Goal: Task Accomplishment & Management: Use online tool/utility

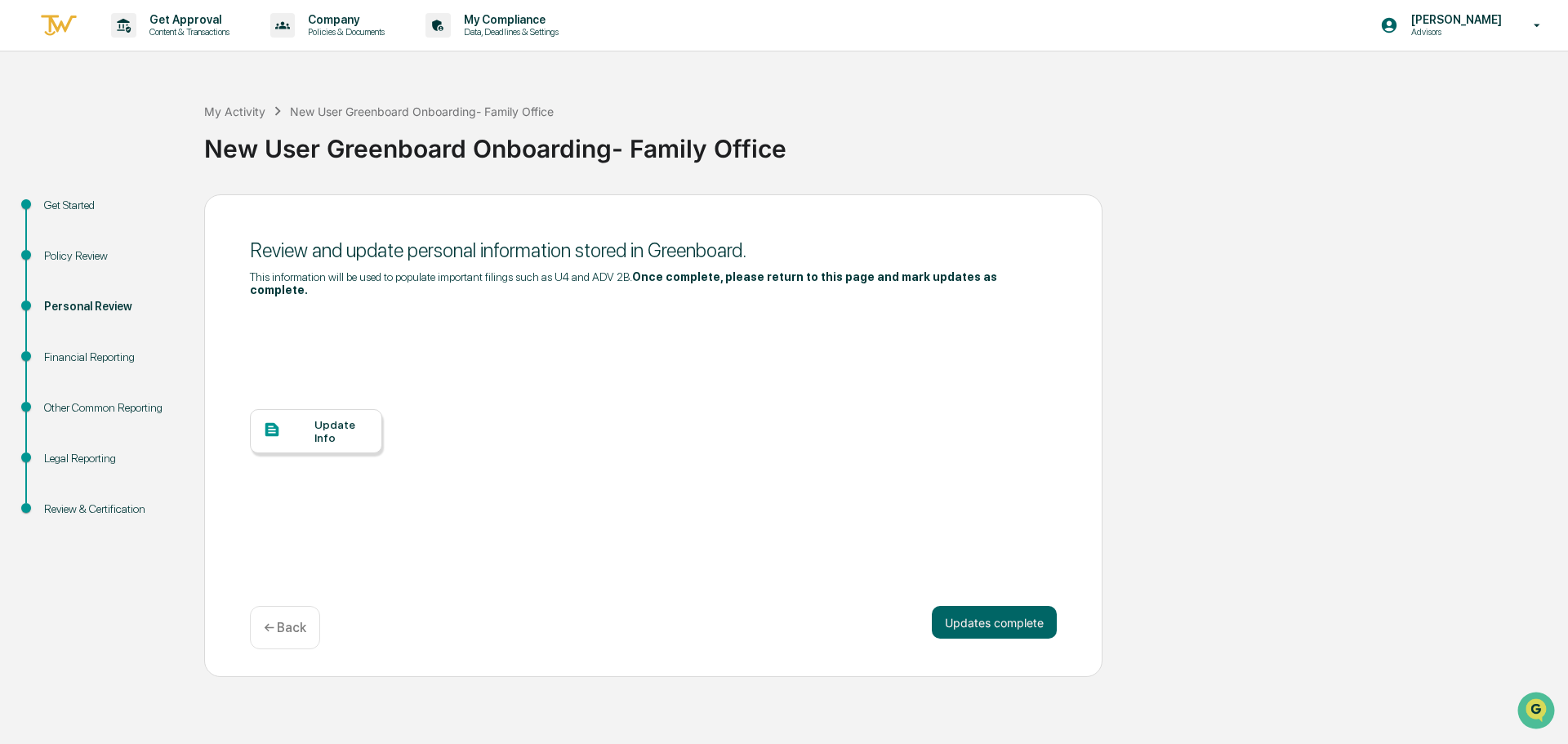
click at [322, 419] on div "Update Info" at bounding box center [341, 431] width 55 height 26
click at [94, 358] on div "Financial Reporting" at bounding box center [111, 357] width 134 height 18
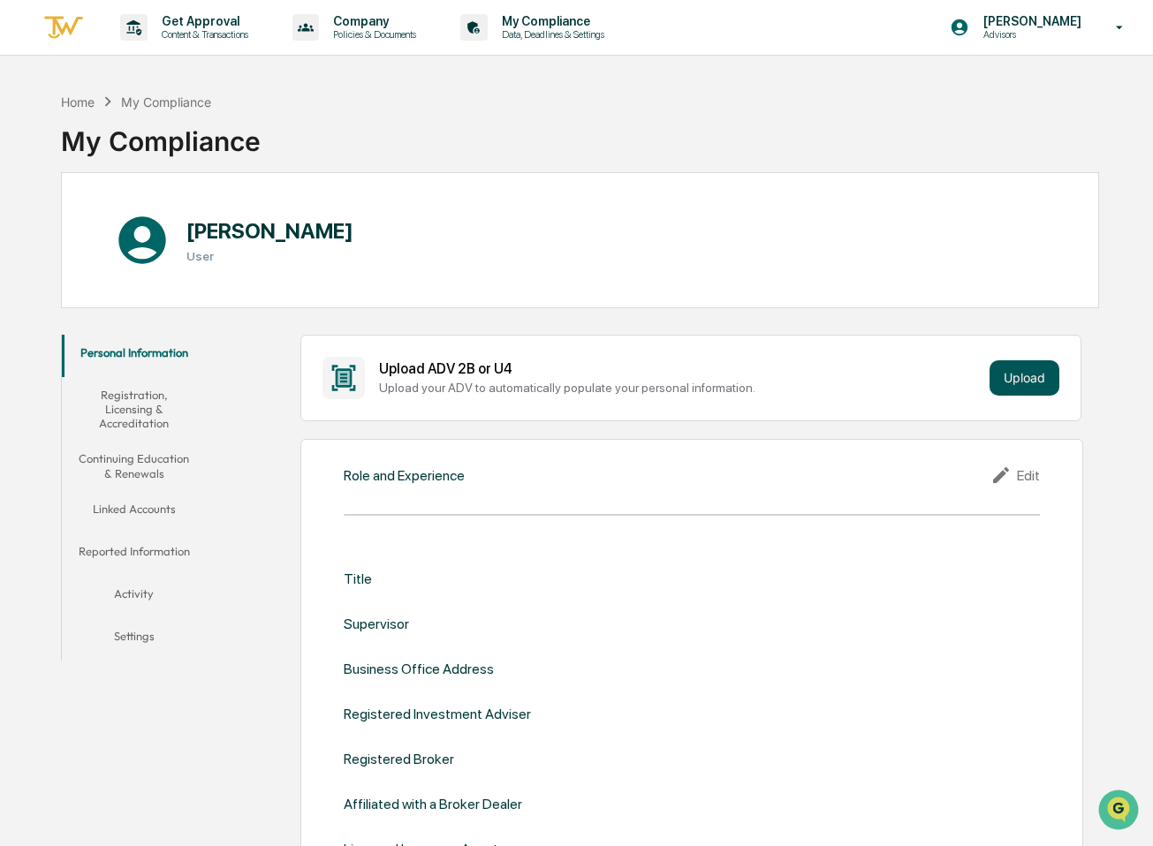
click at [1004, 381] on button "Upload" at bounding box center [1024, 377] width 70 height 35
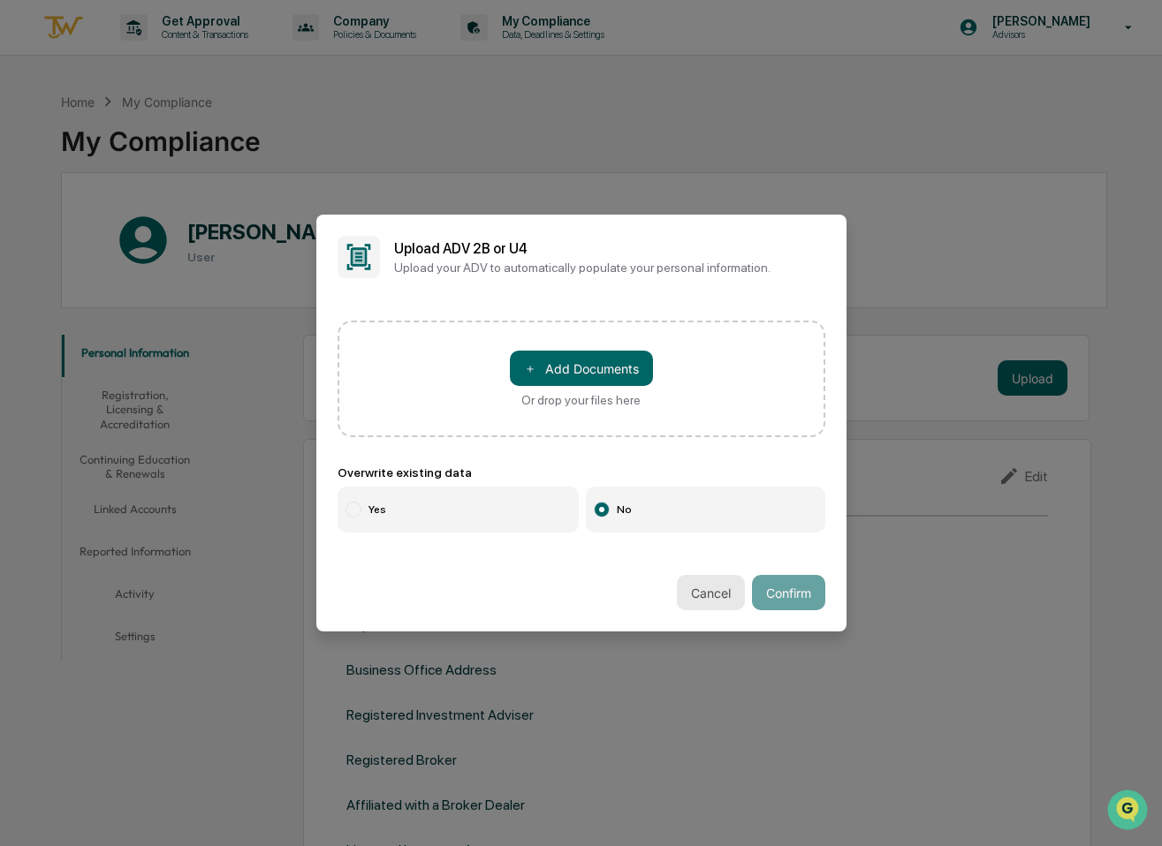
click at [714, 602] on button "Cancel" at bounding box center [711, 592] width 68 height 35
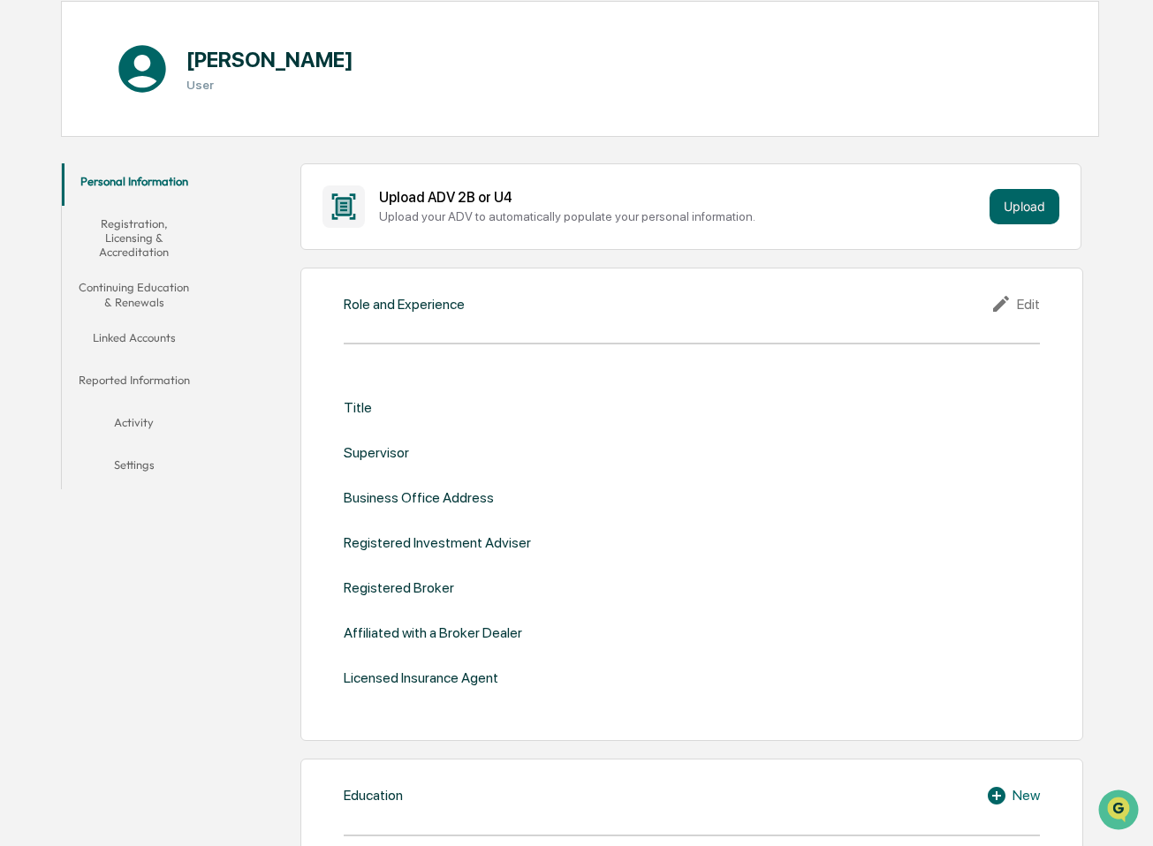
scroll to position [88, 0]
